Goal: Book appointment/travel/reservation

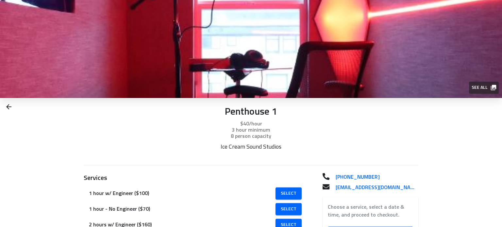
click at [250, 105] on div "Penthouse 1 $40/hour 3 hour minimum 8 person capacity" at bounding box center [251, 120] width 335 height 45
click at [252, 109] on p "Penthouse 1" at bounding box center [251, 112] width 335 height 12
